Goal: Use online tool/utility: Utilize a website feature to perform a specific function

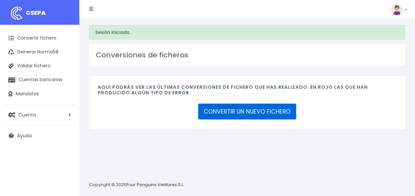
click at [217, 108] on link "CONVERTIR UN NUEVO FICHERO" at bounding box center [247, 112] width 98 height 16
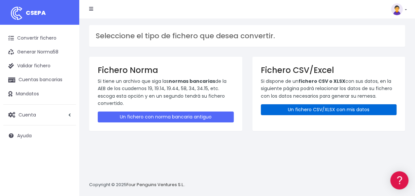
click at [308, 109] on link "Un fichero CSV/XLSX con mis datos" at bounding box center [329, 109] width 136 height 11
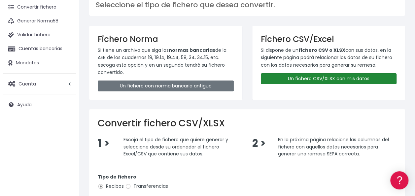
scroll to position [157, 0]
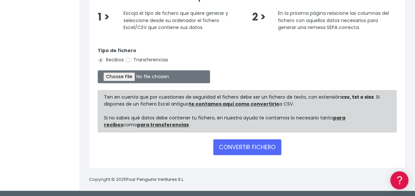
click at [144, 57] on label "Transferencias" at bounding box center [146, 59] width 43 height 7
click at [131, 57] on input "Transferencias" at bounding box center [128, 60] width 6 height 6
radio input "true"
click at [130, 77] on input "file" at bounding box center [154, 76] width 112 height 13
type input "C:\fakepath\0538 Transferencias varias ANA SABORIDO MUÑIZ.csv"
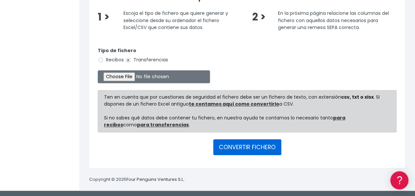
click at [242, 150] on button "CONVERTIR FICHERO" at bounding box center [247, 147] width 68 height 16
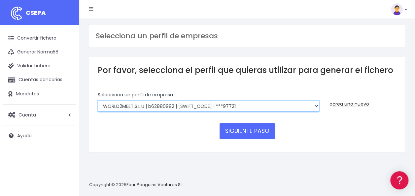
click at [122, 102] on select "WORLD2MEET,S.L.U | b62880992 | BSABESBBXXX | ***97721 World 2 Meet SLU | B62880…" at bounding box center [208, 106] width 221 height 11
select select "841"
click at [98, 101] on select "WORLD2MEET,S.L.U | b62880992 | BSABESBBXXX | ***97721 World 2 Meet SLU | B62880…" at bounding box center [208, 106] width 221 height 11
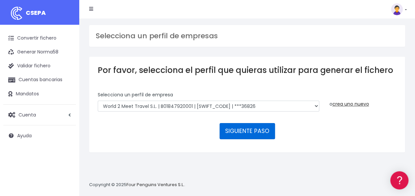
click at [267, 132] on button "SIGUIENTE PASO" at bounding box center [246, 131] width 55 height 16
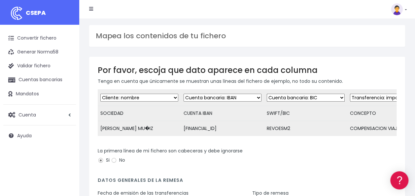
click at [283, 96] on select "Desechar campo Cliente: nombre Cliente: DNI Cliente: Email Cliente: referencia …" at bounding box center [306, 98] width 78 height 8
click at [267, 94] on select "Desechar campo Cliente: nombre Cliente: DNI Cliente: Email Cliente: referencia …" at bounding box center [306, 98] width 78 height 8
click at [292, 96] on select "Desechar campo Cliente: nombre Cliente: DNI Cliente: Email Cliente: referencia …" at bounding box center [306, 98] width 78 height 8
select select "dismiss"
click at [267, 94] on select "Desechar campo Cliente: nombre Cliente: DNI Cliente: Email Cliente: referencia …" at bounding box center [306, 98] width 78 height 8
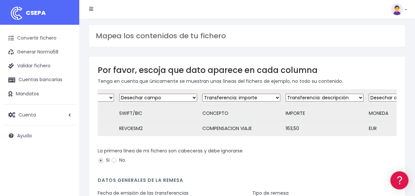
scroll to position [0, 160]
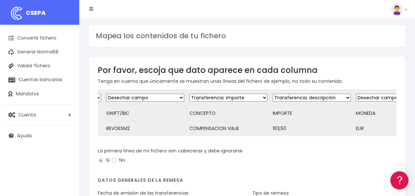
click at [235, 96] on select "Desechar campo Cliente: nombre Cliente: DNI Cliente: Email Cliente: referencia …" at bounding box center [228, 98] width 78 height 8
select select "description"
click at [189, 94] on select "Desechar campo Cliente: nombre Cliente: DNI Cliente: Email Cliente: referencia …" at bounding box center [228, 98] width 78 height 8
click at [287, 96] on select "Desechar campo Cliente: nombre Cliente: DNI Cliente: Email Cliente: referencia …" at bounding box center [312, 98] width 78 height 8
select select "amount"
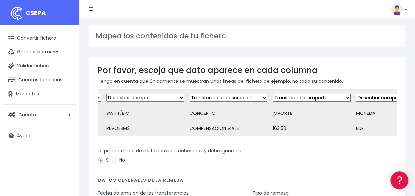
click at [273, 94] on select "Desechar campo Cliente: nombre Cliente: DNI Cliente: Email Cliente: referencia …" at bounding box center [312, 98] width 78 height 8
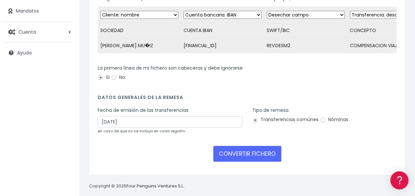
scroll to position [94, 0]
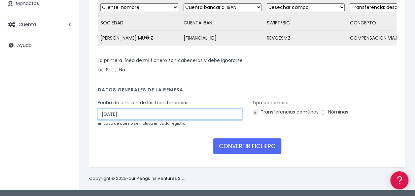
click at [135, 117] on input "12/09/2025" at bounding box center [170, 114] width 145 height 11
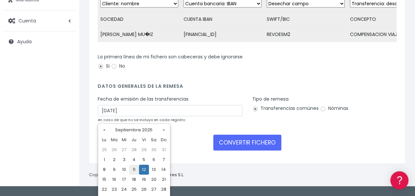
click at [134, 170] on td "11" at bounding box center [134, 170] width 10 height 10
type input "11/09/2025"
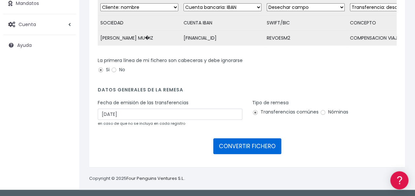
click at [253, 144] on button "CONVERTIR FICHERO" at bounding box center [247, 146] width 68 height 16
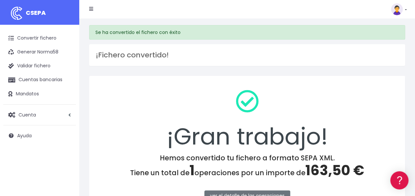
scroll to position [118, 0]
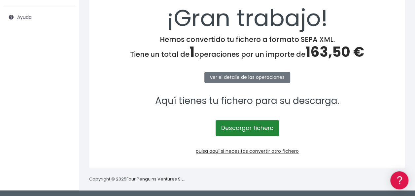
click at [252, 132] on link "Descargar fichero" at bounding box center [247, 128] width 63 height 16
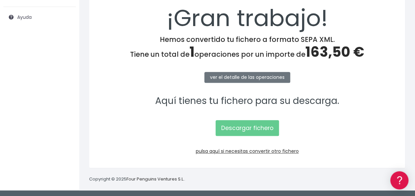
click at [154, 129] on p "Descargar fichero" at bounding box center [247, 124] width 299 height 23
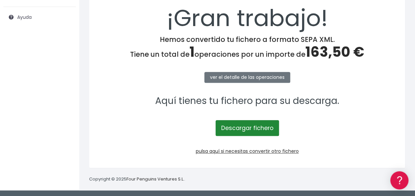
click at [254, 133] on link "Descargar fichero" at bounding box center [247, 128] width 63 height 16
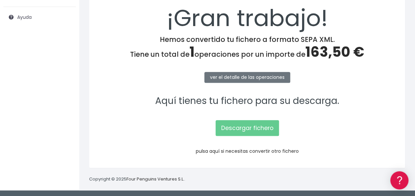
click at [216, 150] on link "pulsa aquí si necesitas convertir otro fichero" at bounding box center [247, 151] width 103 height 7
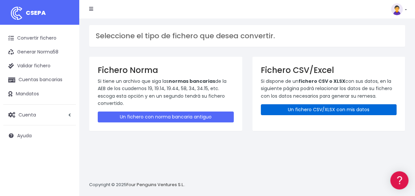
click at [323, 111] on link "Un fichero CSV/XLSX con mis datos" at bounding box center [329, 109] width 136 height 11
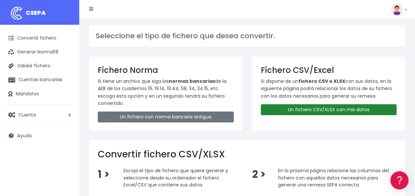
click at [325, 108] on link "Un fichero CSV/XLSX con mis datos" at bounding box center [329, 109] width 136 height 11
click at [341, 108] on link "Un fichero CSV/XLSX con mis datos" at bounding box center [329, 109] width 136 height 11
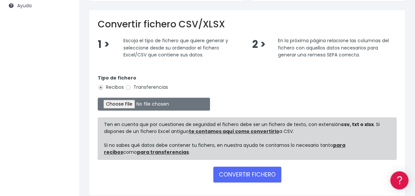
scroll to position [132, 0]
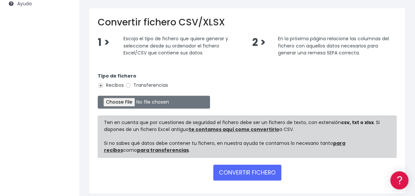
click at [156, 88] on div "Tipo de fichero Recibos Transferencias" at bounding box center [247, 82] width 299 height 18
click at [142, 86] on label "Transferencias" at bounding box center [146, 85] width 43 height 7
click at [131, 86] on input "Transferencias" at bounding box center [128, 86] width 6 height 6
radio input "true"
click at [130, 99] on input "file" at bounding box center [154, 102] width 112 height 13
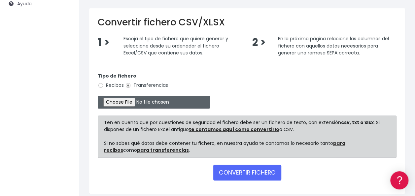
type input "C:\fakepath\0530 Transferencias varias PETER MCSORLEY.csv"
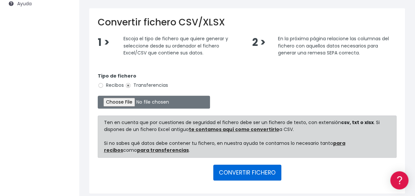
click at [247, 176] on button "CONVERTIR FICHERO" at bounding box center [247, 173] width 68 height 16
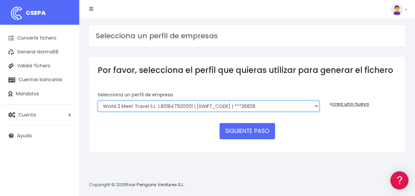
click at [144, 108] on select "WORLD2MEET,S.L.U | b62880992 | [SWIFT_CODE] | ***97721 World 2 Meet SLU | B6288…" at bounding box center [208, 106] width 221 height 11
select select "43"
click at [98, 101] on select "WORLD2MEET,S.L.U | b62880992 | [SWIFT_CODE] | ***97721 World 2 Meet SLU | B6288…" at bounding box center [208, 106] width 221 height 11
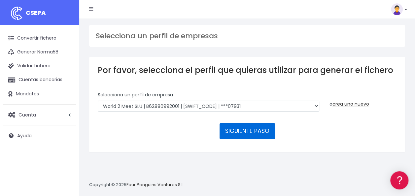
click at [250, 130] on button "SIGUIENTE PASO" at bounding box center [246, 131] width 55 height 16
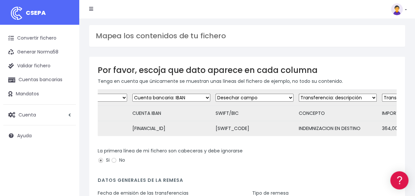
scroll to position [0, 56]
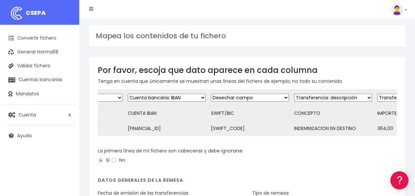
click at [226, 96] on select "Desechar campo Cliente: nombre Cliente: DNI Cliente: Email Cliente: referencia …" at bounding box center [250, 98] width 78 height 8
select select "bic"
click at [211, 94] on select "Desechar campo Cliente: nombre Cliente: DNI Cliente: Email Cliente: referencia …" at bounding box center [250, 98] width 78 height 8
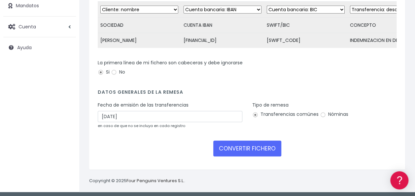
scroll to position [94, 0]
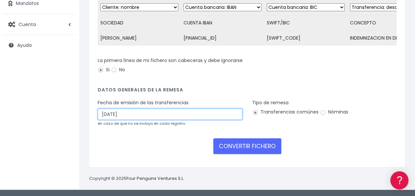
click at [126, 114] on input "[DATE]" at bounding box center [170, 114] width 145 height 11
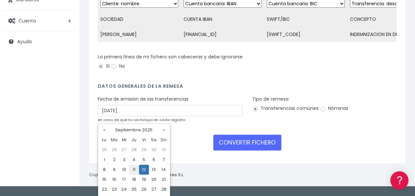
click at [135, 169] on td "11" at bounding box center [134, 170] width 10 height 10
type input "[DATE]"
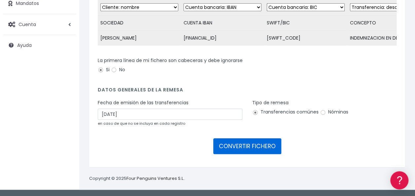
click at [236, 146] on button "CONVERTIR FICHERO" at bounding box center [247, 146] width 68 height 16
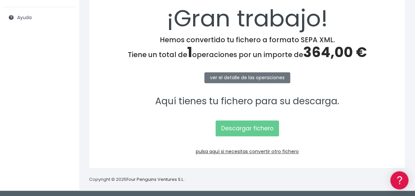
scroll to position [118, 0]
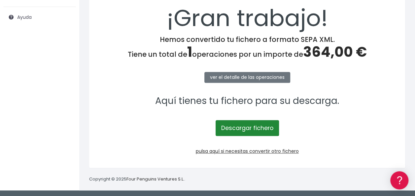
click at [258, 127] on link "Descargar fichero" at bounding box center [247, 128] width 63 height 16
